Goal: Task Accomplishment & Management: Manage account settings

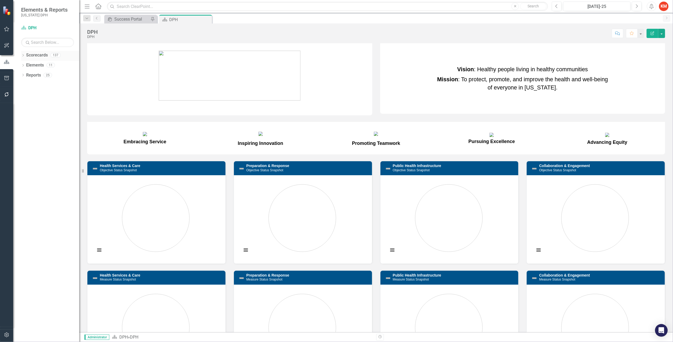
click at [22, 55] on icon "Dropdown" at bounding box center [23, 55] width 4 height 3
click at [25, 66] on icon "Dropdown" at bounding box center [26, 64] width 4 height 3
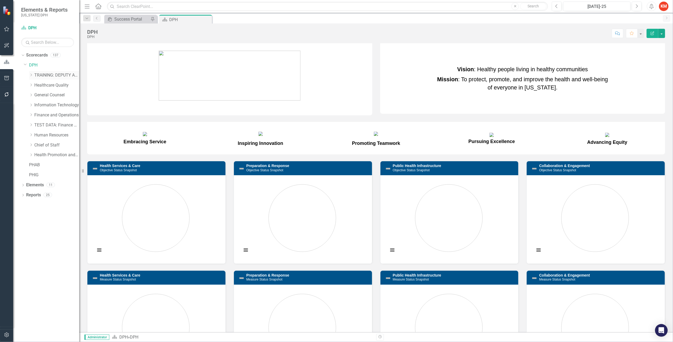
click at [44, 74] on link "TRAINING: DEPUTY AREA" at bounding box center [56, 75] width 45 height 6
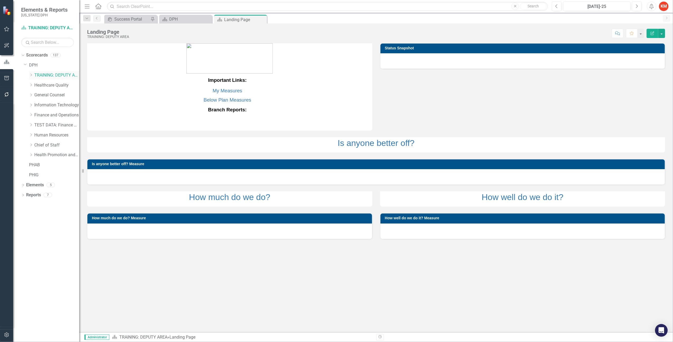
click at [30, 76] on icon "Dropdown" at bounding box center [31, 74] width 4 height 3
click at [47, 87] on link "TRAINING: BRANCH TEMPLATE" at bounding box center [60, 85] width 40 height 6
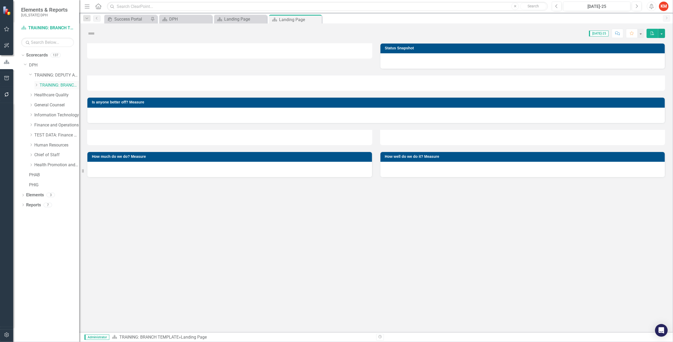
click at [37, 86] on icon "Dropdown" at bounding box center [36, 84] width 4 height 3
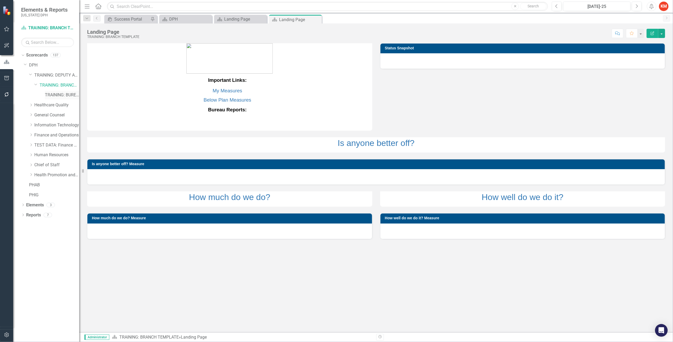
click at [47, 96] on link "TRAINING: BUREAU TEMPLATE" at bounding box center [62, 95] width 34 height 6
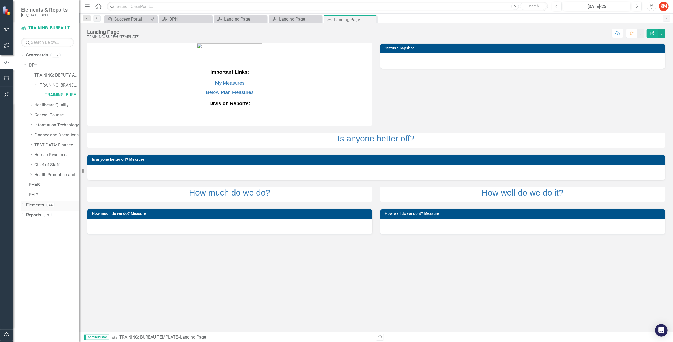
click at [22, 204] on div "Dropdown" at bounding box center [23, 206] width 4 height 4
click at [24, 214] on icon "Dropdown" at bounding box center [26, 215] width 4 height 3
click at [35, 208] on link "Elements" at bounding box center [35, 205] width 18 height 6
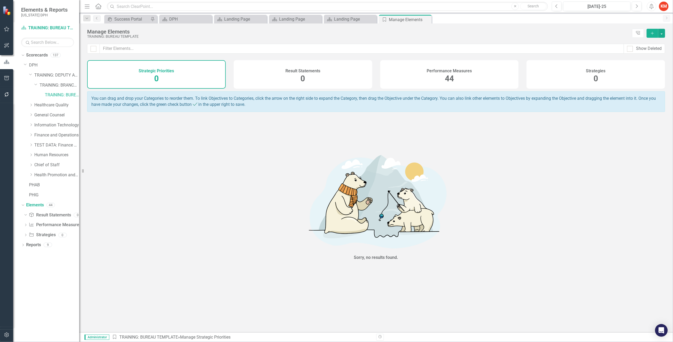
click at [559, 81] on div "Strategies 0" at bounding box center [596, 74] width 139 height 29
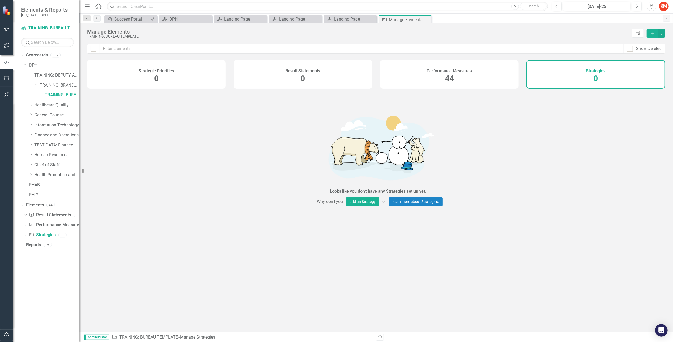
click at [490, 71] on div "Performance Measures 44" at bounding box center [449, 74] width 139 height 29
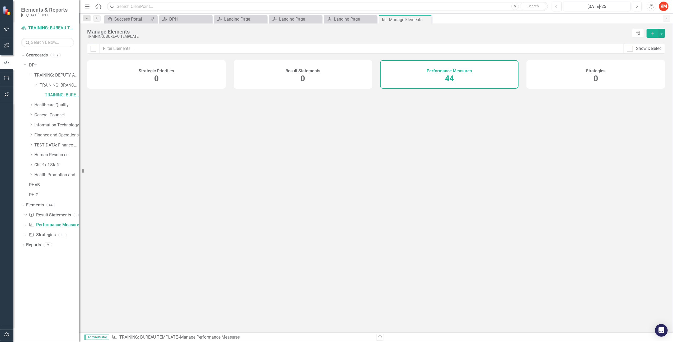
checkbox input "false"
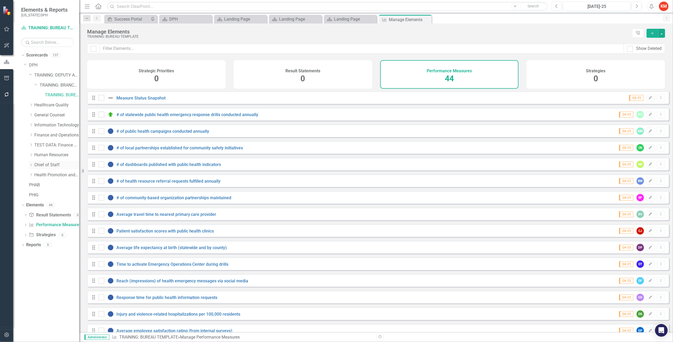
click at [31, 164] on icon "Dropdown" at bounding box center [31, 164] width 4 height 3
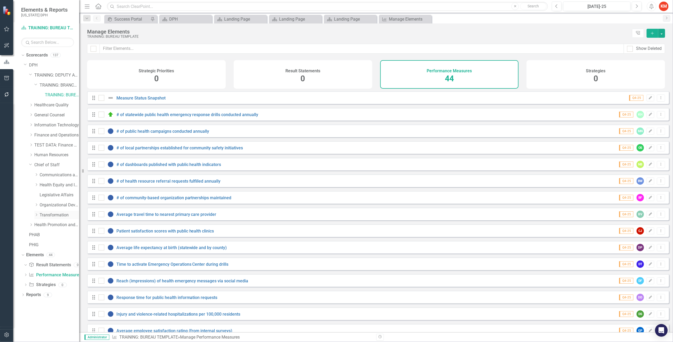
click at [36, 216] on icon "Dropdown" at bounding box center [36, 214] width 4 height 3
click at [72, 257] on link "Strategy and Operational Excellence" at bounding box center [62, 255] width 34 height 6
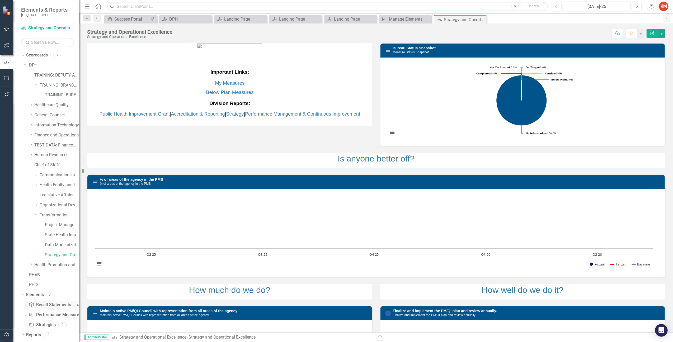
click at [49, 303] on link "Result Statement Result Statements" at bounding box center [50, 305] width 42 height 6
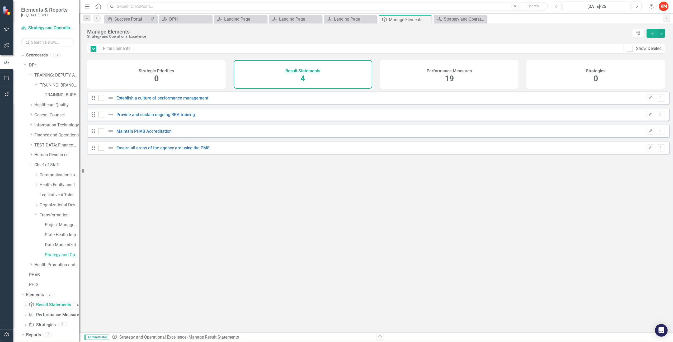
checkbox input "false"
click at [447, 75] on span "19" at bounding box center [449, 78] width 9 height 9
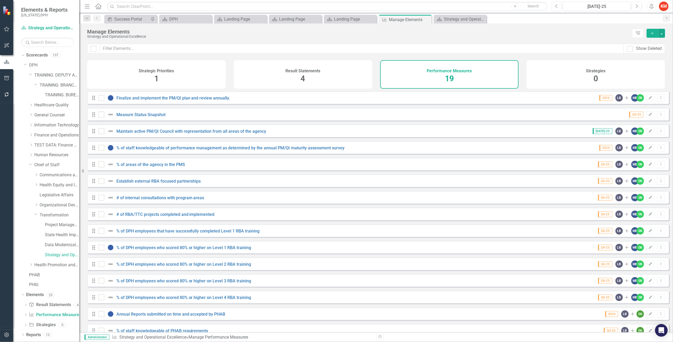
click at [582, 76] on div "Strategies 0" at bounding box center [596, 74] width 139 height 29
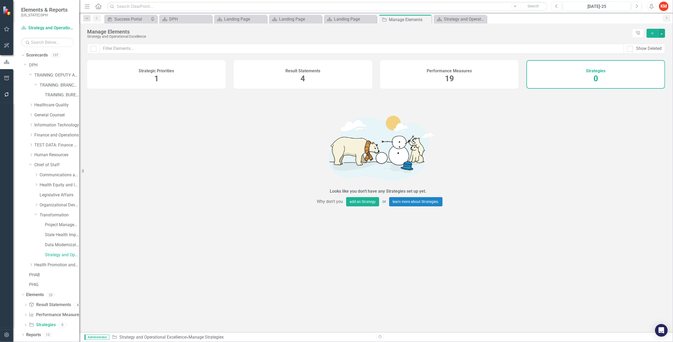
click at [484, 81] on div "Performance Measures 19" at bounding box center [449, 74] width 139 height 29
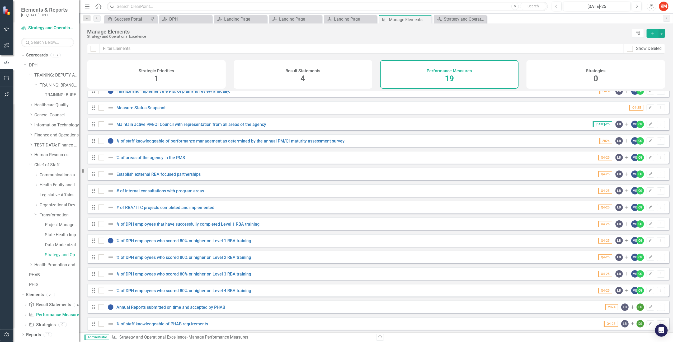
scroll to position [79, 0]
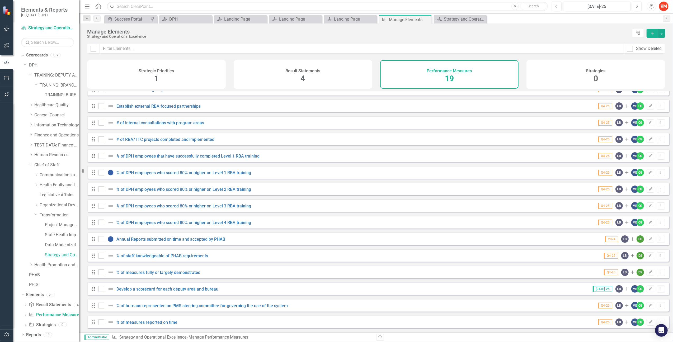
click at [601, 70] on h4 "Strategies" at bounding box center [596, 71] width 20 height 5
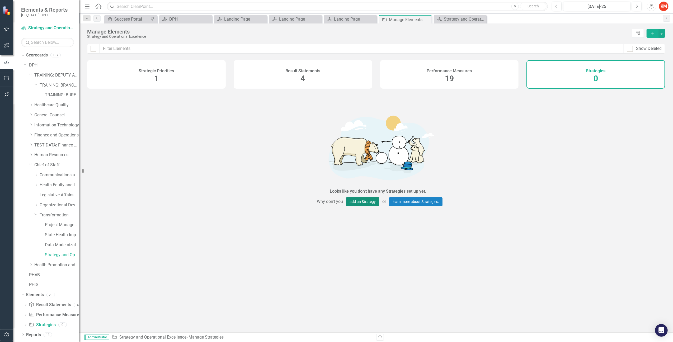
click at [354, 201] on button "add an Strategy" at bounding box center [362, 201] width 33 height 9
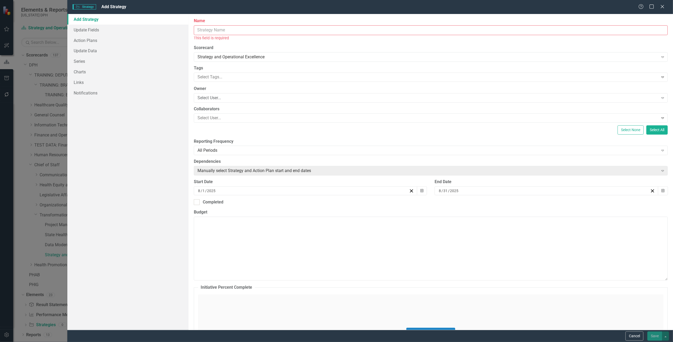
click at [236, 30] on input "Name" at bounding box center [431, 30] width 474 height 10
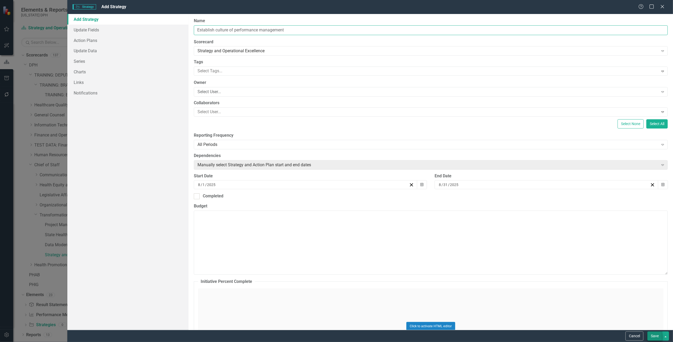
type input "Establish culture of performance management"
click at [656, 336] on button "Save" at bounding box center [655, 336] width 15 height 9
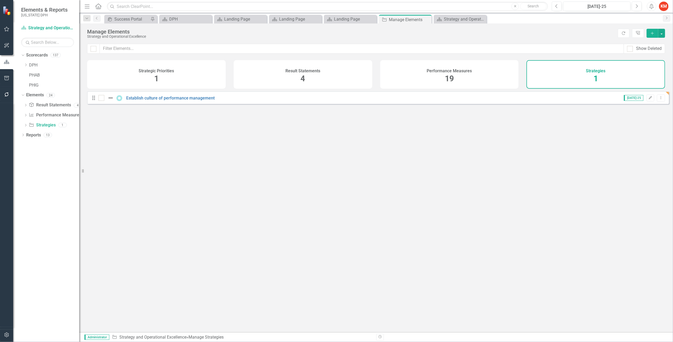
click at [404, 83] on div "Performance Measures 19" at bounding box center [449, 74] width 139 height 29
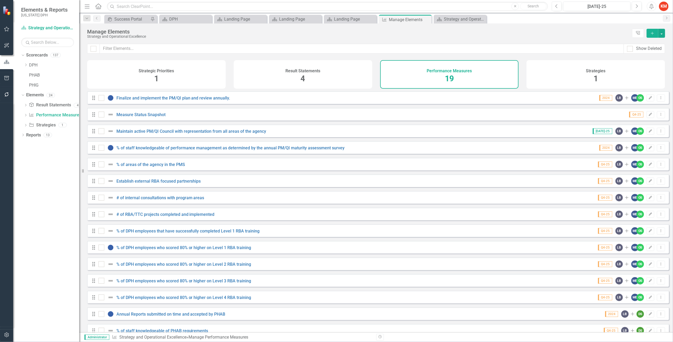
click at [614, 70] on div "Strategies 1" at bounding box center [596, 74] width 139 height 29
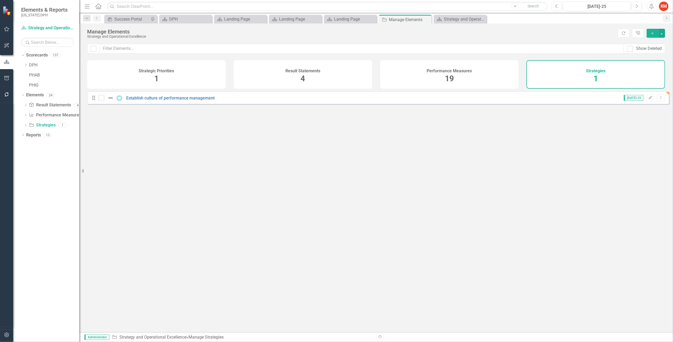
click at [655, 31] on button "Add" at bounding box center [653, 33] width 12 height 9
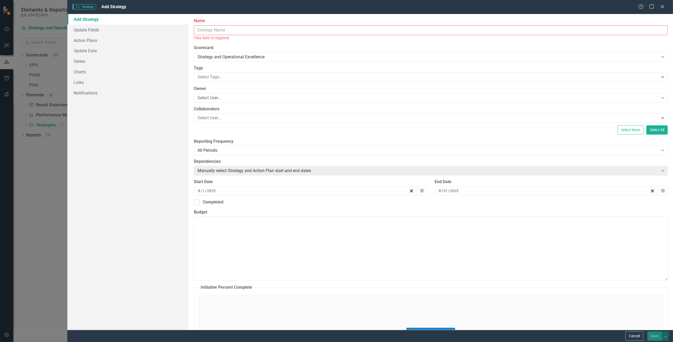
click at [204, 26] on input "Name" at bounding box center [431, 30] width 474 height 10
paste input "Provide and sustain ongoing RBA training"
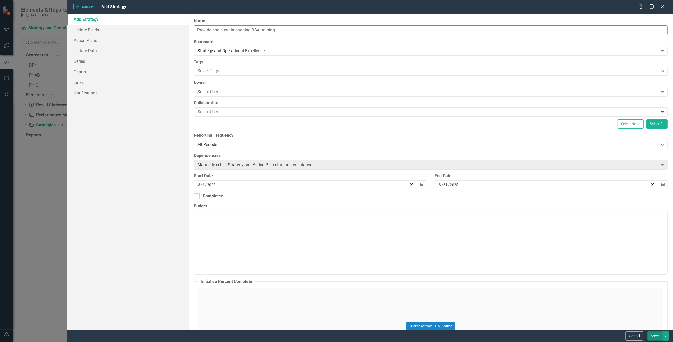
type input "Provide and sustain ongoing RBA training"
click at [655, 340] on button "Save" at bounding box center [655, 336] width 15 height 9
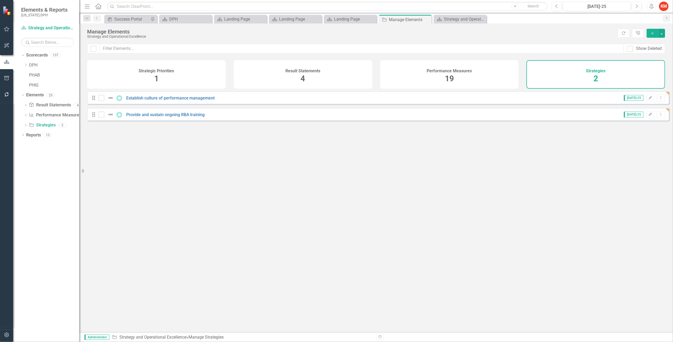
click at [650, 33] on button "Add" at bounding box center [653, 33] width 12 height 9
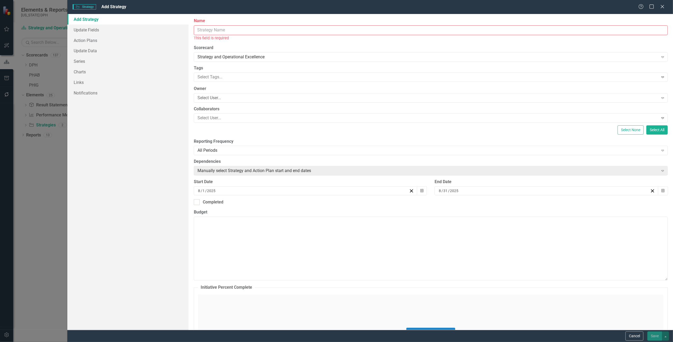
click at [205, 26] on input "Name" at bounding box center [431, 30] width 474 height 10
paste input "Maintain PHAB accreditation"
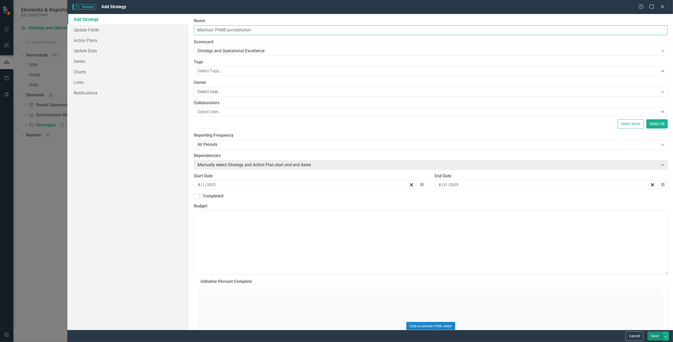
type input "Maintain PHAB accreditation"
click at [654, 333] on button "Save" at bounding box center [655, 336] width 15 height 9
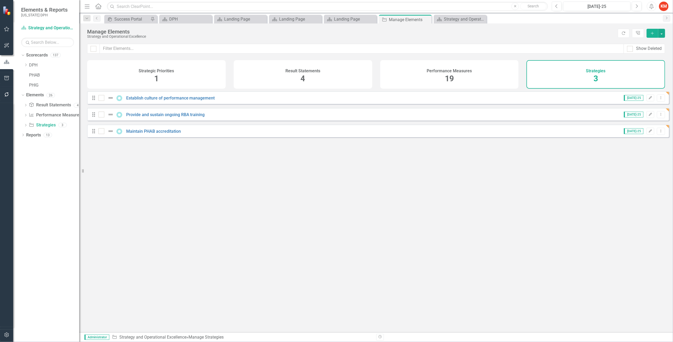
click at [574, 70] on div "Strategies 3" at bounding box center [596, 74] width 139 height 29
click at [653, 32] on icon "Add" at bounding box center [652, 33] width 5 height 4
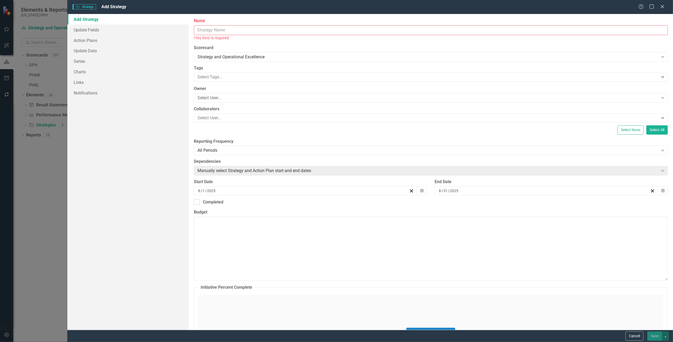
click at [382, 28] on input "Name" at bounding box center [431, 30] width 474 height 10
paste input "Ensure all areas of the agency are using performance management system"
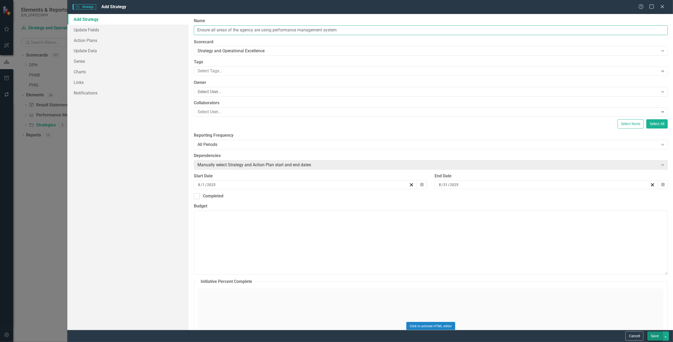
type input "Ensure all areas of the agency are using performance management system"
click at [654, 336] on button "Save" at bounding box center [655, 336] width 15 height 9
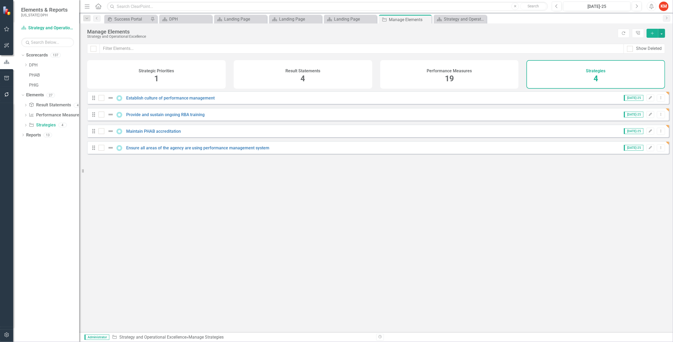
click at [437, 85] on div "Performance Measures 19" at bounding box center [449, 74] width 139 height 29
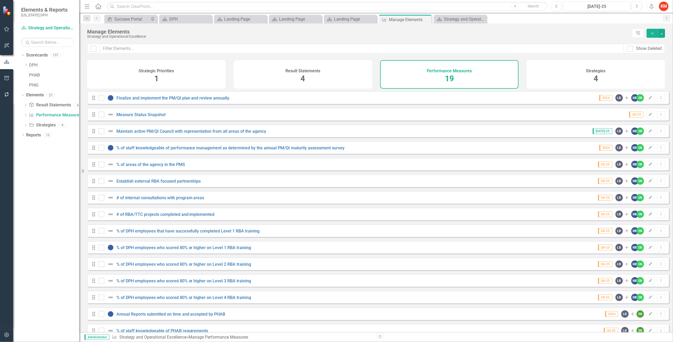
click at [300, 66] on div "Result Statements 4" at bounding box center [303, 74] width 139 height 29
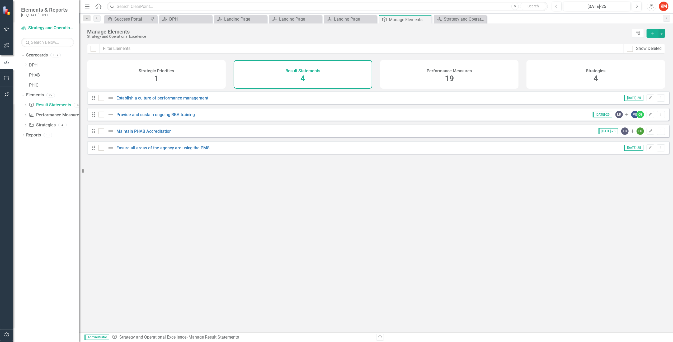
click at [177, 68] on div "Strategic Priorities 1" at bounding box center [156, 74] width 139 height 29
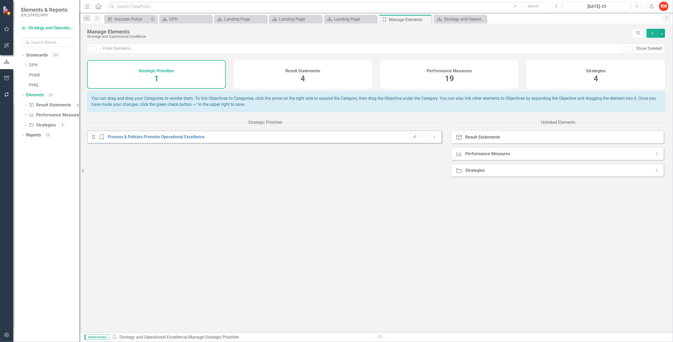
click at [305, 72] on h4 "Result Statements" at bounding box center [303, 71] width 35 height 5
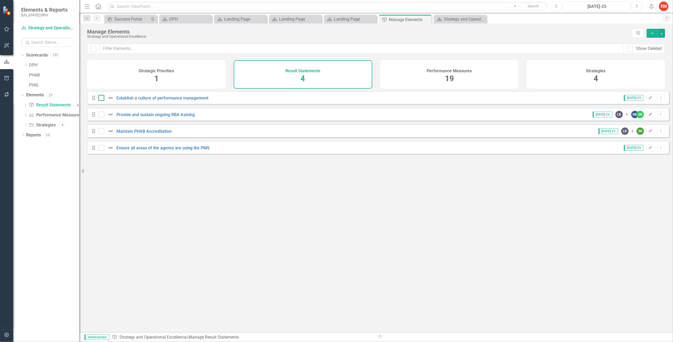
click at [101, 99] on input "checkbox" at bounding box center [100, 96] width 3 height 3
checkbox input "true"
click at [101, 118] on div at bounding box center [102, 115] width 6 height 6
click at [101, 115] on input "checkbox" at bounding box center [100, 113] width 3 height 3
checkbox input "true"
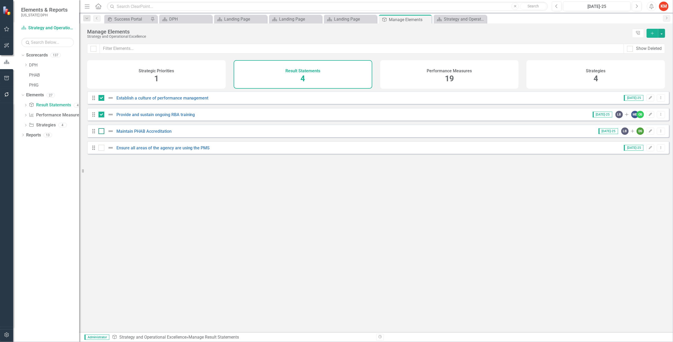
click at [101, 132] on input "checkbox" at bounding box center [100, 129] width 3 height 3
checkbox input "true"
click at [101, 148] on input "checkbox" at bounding box center [100, 146] width 3 height 3
checkbox input "true"
click at [662, 34] on button "button" at bounding box center [661, 33] width 7 height 9
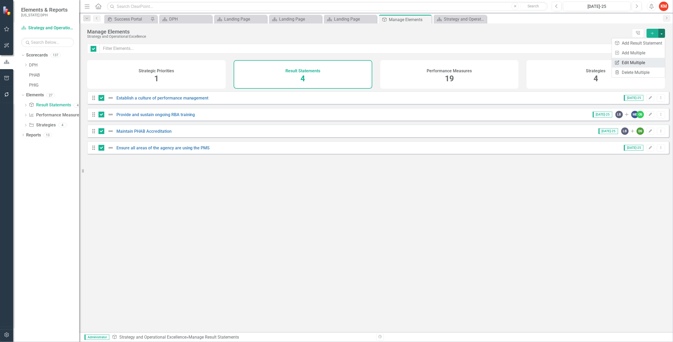
click at [631, 62] on link "Edit Multiple Edit Multiple" at bounding box center [638, 63] width 53 height 10
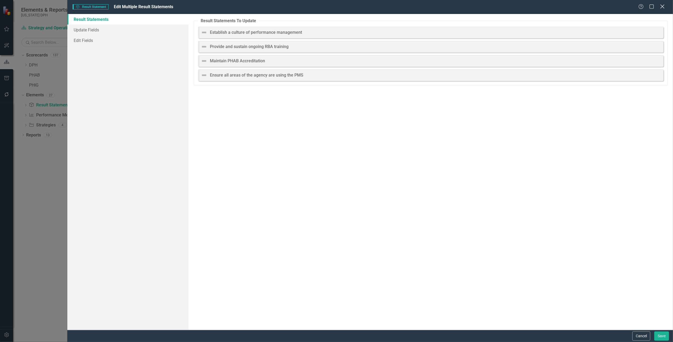
click at [665, 7] on icon "Close" at bounding box center [662, 6] width 7 height 5
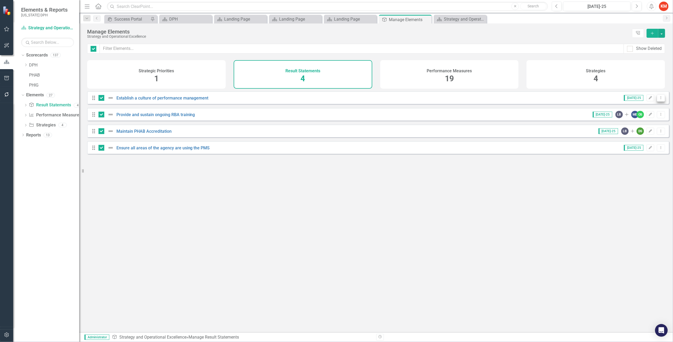
click at [660, 100] on button "Dropdown Menu" at bounding box center [661, 98] width 8 height 7
click at [644, 137] on link "Trash Delete Result Statement" at bounding box center [629, 140] width 63 height 10
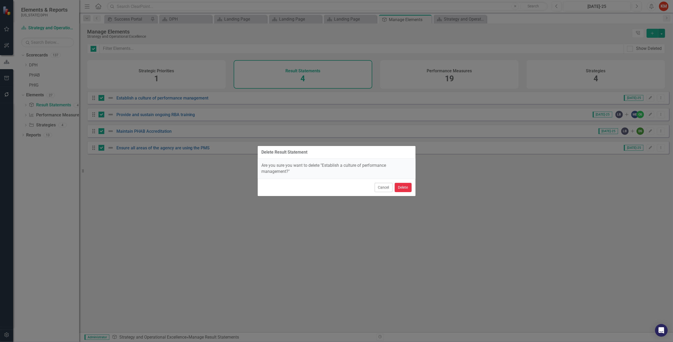
click at [403, 186] on button "Delete" at bounding box center [403, 187] width 17 height 9
checkbox input "false"
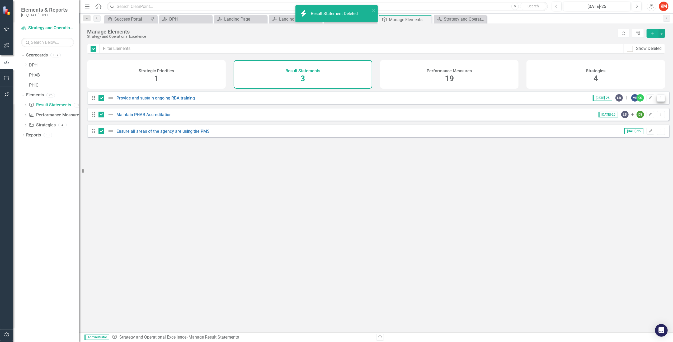
click at [659, 100] on icon "Dropdown Menu" at bounding box center [661, 97] width 4 height 3
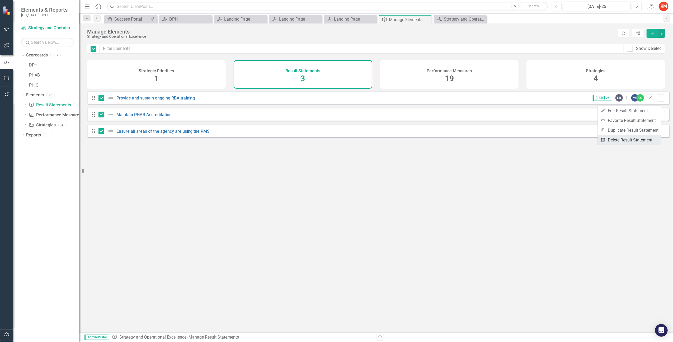
click at [618, 141] on link "Trash Delete Result Statement" at bounding box center [629, 140] width 63 height 10
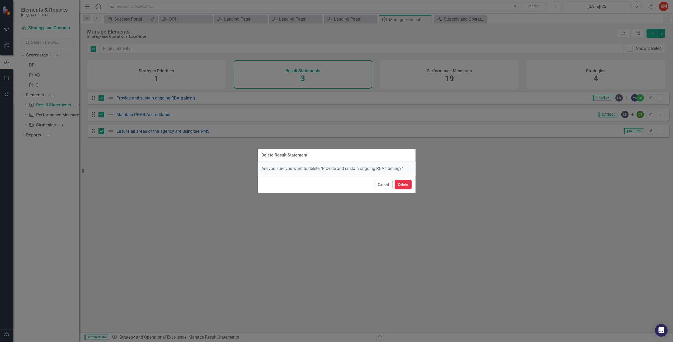
click at [400, 185] on button "Delete" at bounding box center [403, 184] width 17 height 9
checkbox input "false"
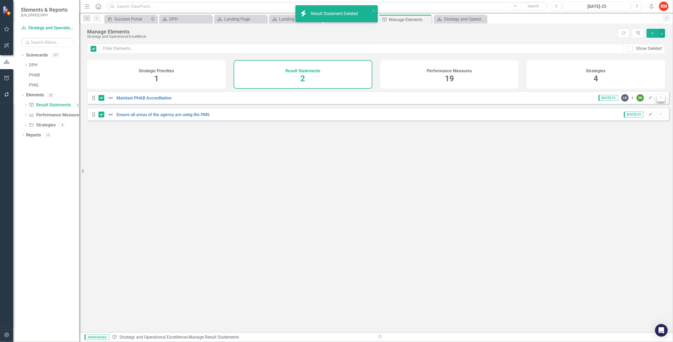
click at [659, 100] on icon "Dropdown Menu" at bounding box center [661, 97] width 4 height 3
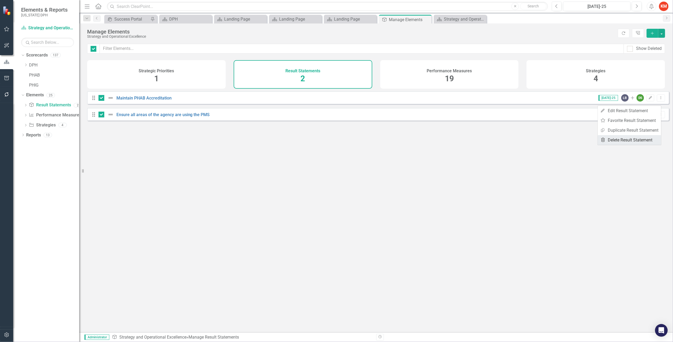
click at [635, 140] on link "Trash Delete Result Statement" at bounding box center [629, 140] width 63 height 10
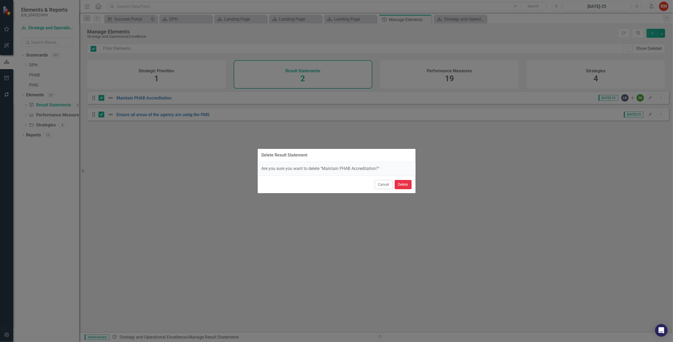
click at [404, 182] on button "Delete" at bounding box center [403, 184] width 17 height 9
checkbox input "false"
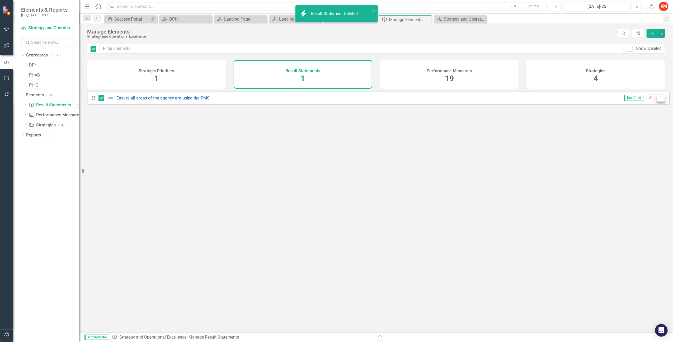
click at [659, 100] on icon "Dropdown Menu" at bounding box center [661, 97] width 4 height 3
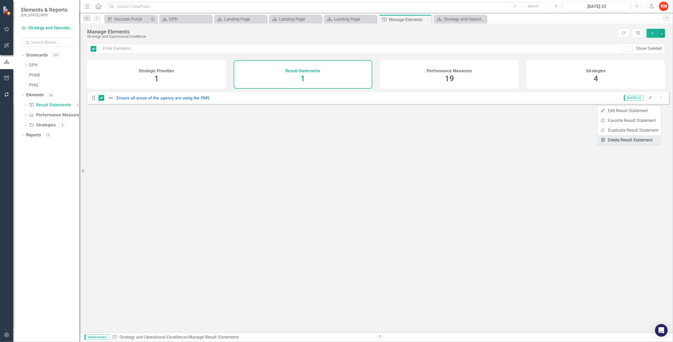
click at [632, 137] on link "Trash Delete Result Statement" at bounding box center [629, 140] width 63 height 10
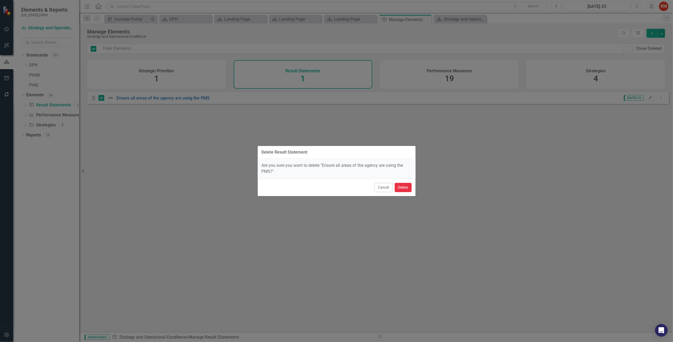
click at [405, 185] on button "Delete" at bounding box center [403, 187] width 17 height 9
checkbox input "false"
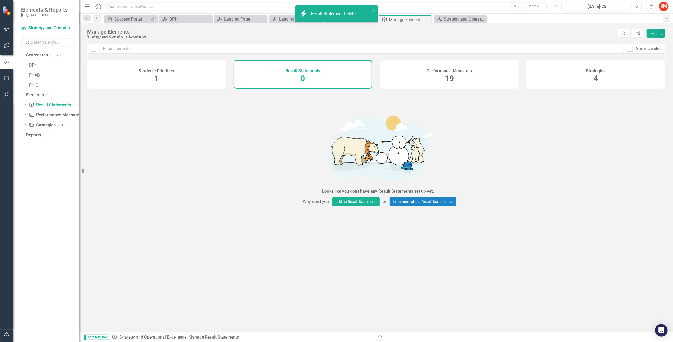
click at [180, 69] on div "Strategic Priorities 1" at bounding box center [156, 74] width 139 height 29
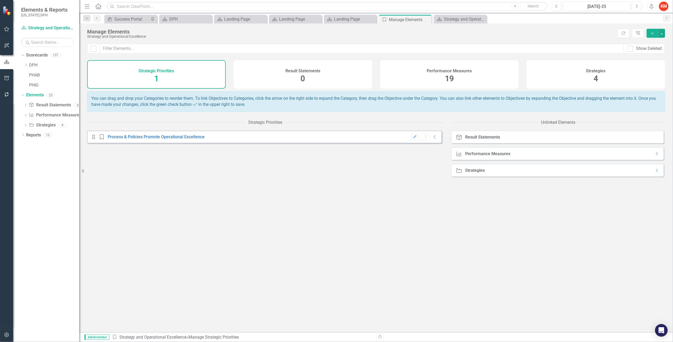
click at [589, 69] on h4 "Strategies" at bounding box center [596, 71] width 20 height 5
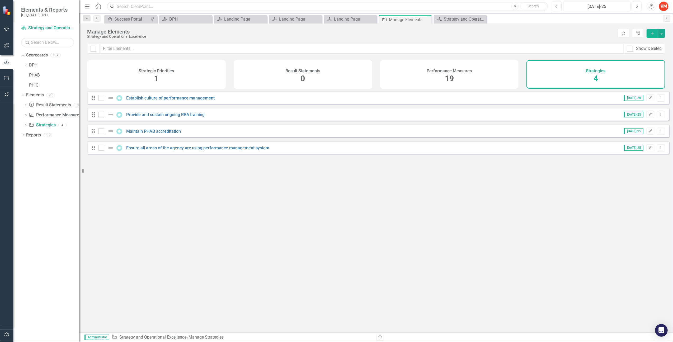
click at [433, 77] on div "Performance Measures 19" at bounding box center [449, 74] width 139 height 29
